Goal: Information Seeking & Learning: Learn about a topic

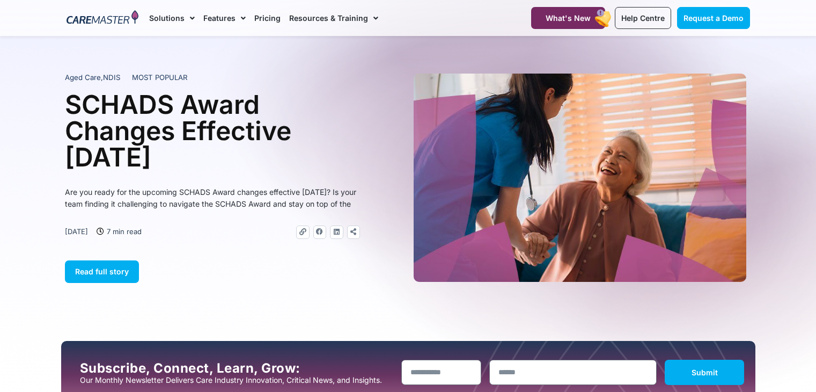
scroll to position [486, 0]
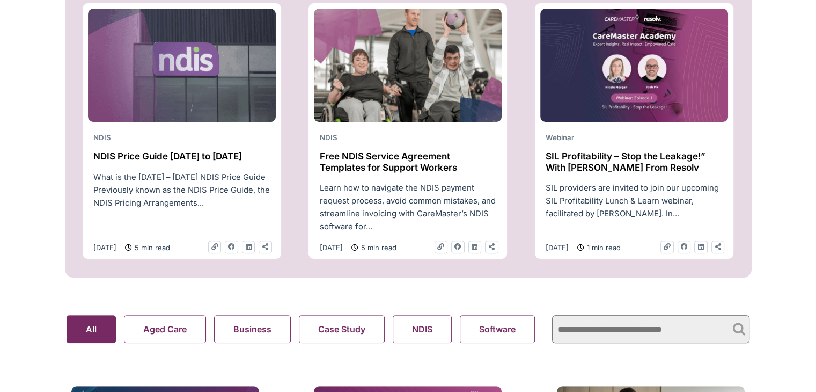
click at [192, 161] on h2 "NDIS Price Guide 2025 to 2026" at bounding box center [181, 156] width 177 height 11
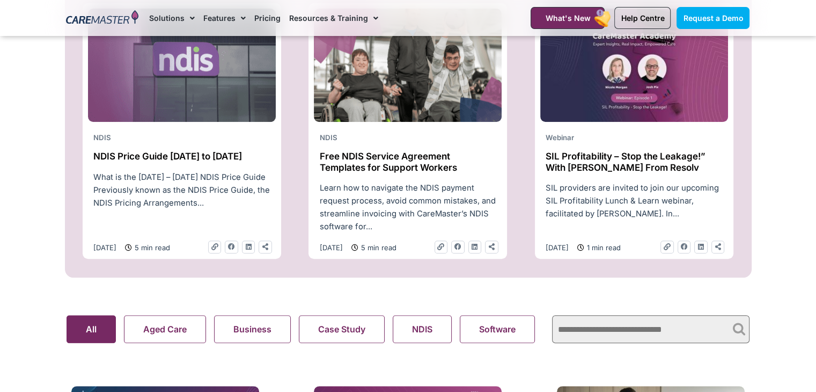
click at [195, 194] on p "What is the 2025 – 2026 NDIS Price Guide Previously known as the NDIS Price Gui…" at bounding box center [181, 190] width 177 height 39
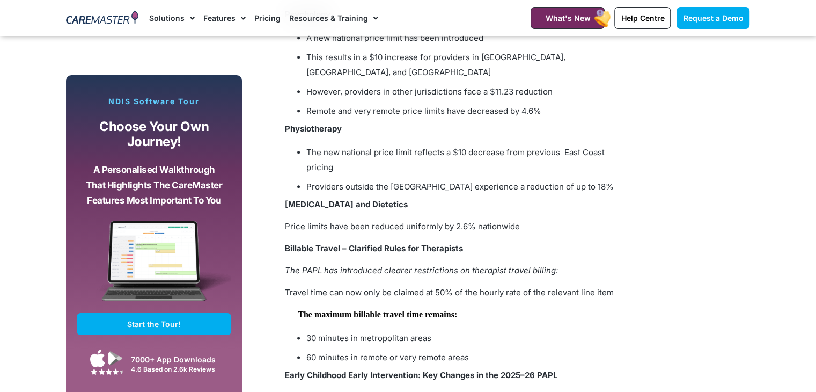
scroll to position [1402, 0]
